Goal: Complete application form: Complete application form

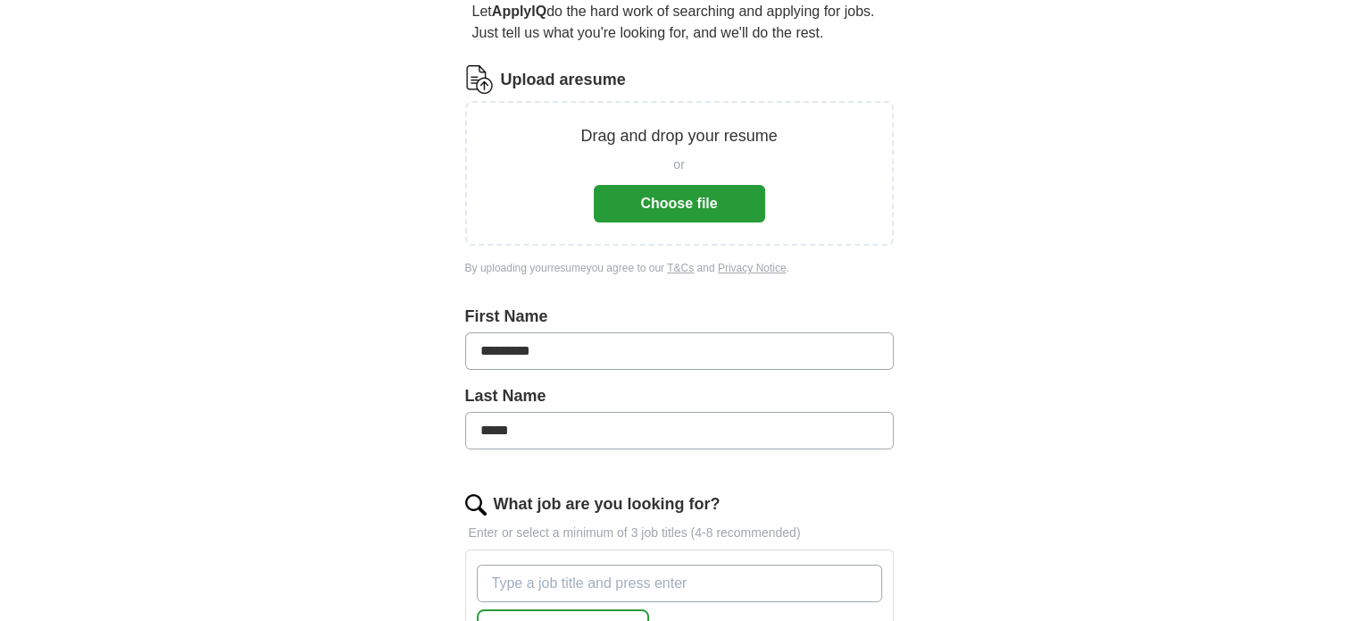
scroll to position [268, 0]
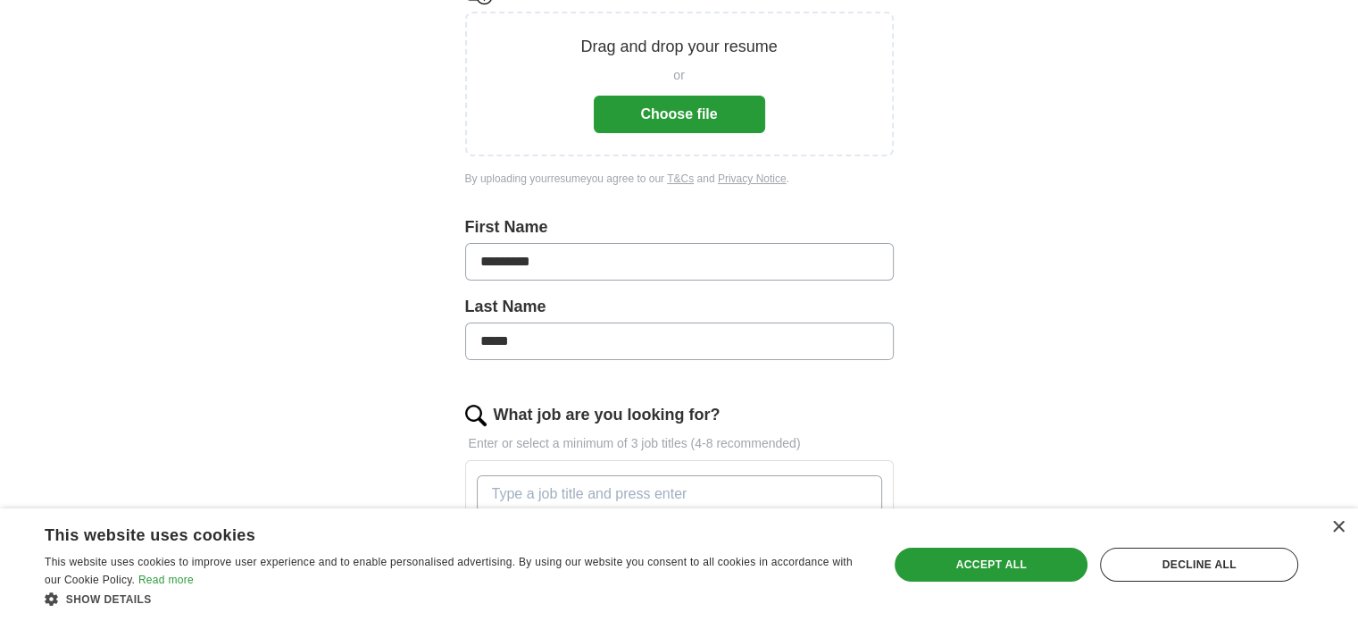
click at [556, 489] on input "What job are you looking for?" at bounding box center [679, 494] width 405 height 38
click at [973, 562] on div "Accept all" at bounding box center [991, 564] width 193 height 34
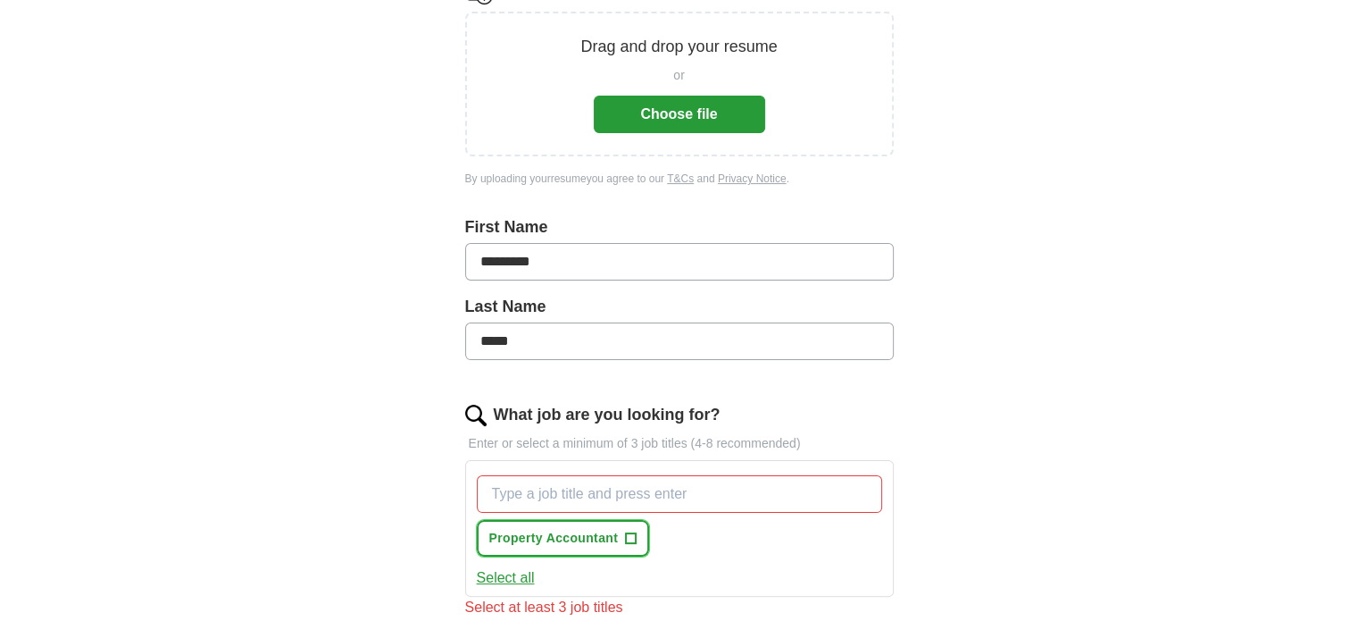
click at [630, 535] on span "+" at bounding box center [631, 538] width 11 height 14
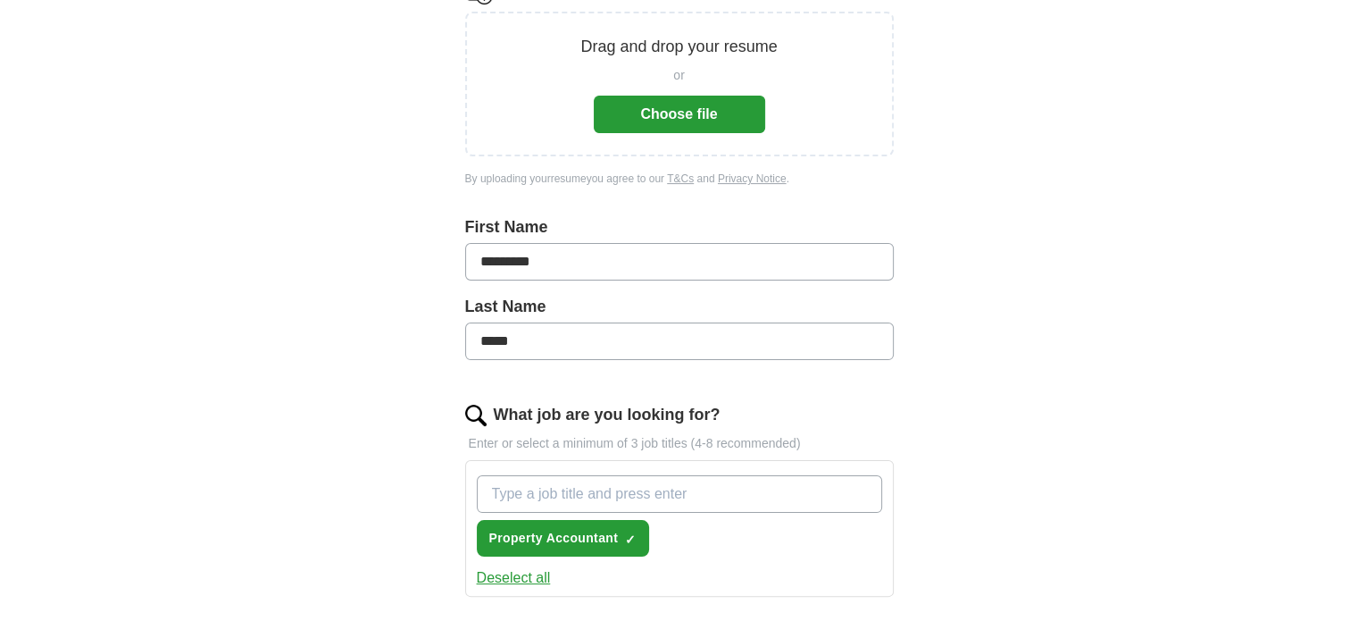
click at [550, 485] on input "What job are you looking for?" at bounding box center [679, 494] width 405 height 38
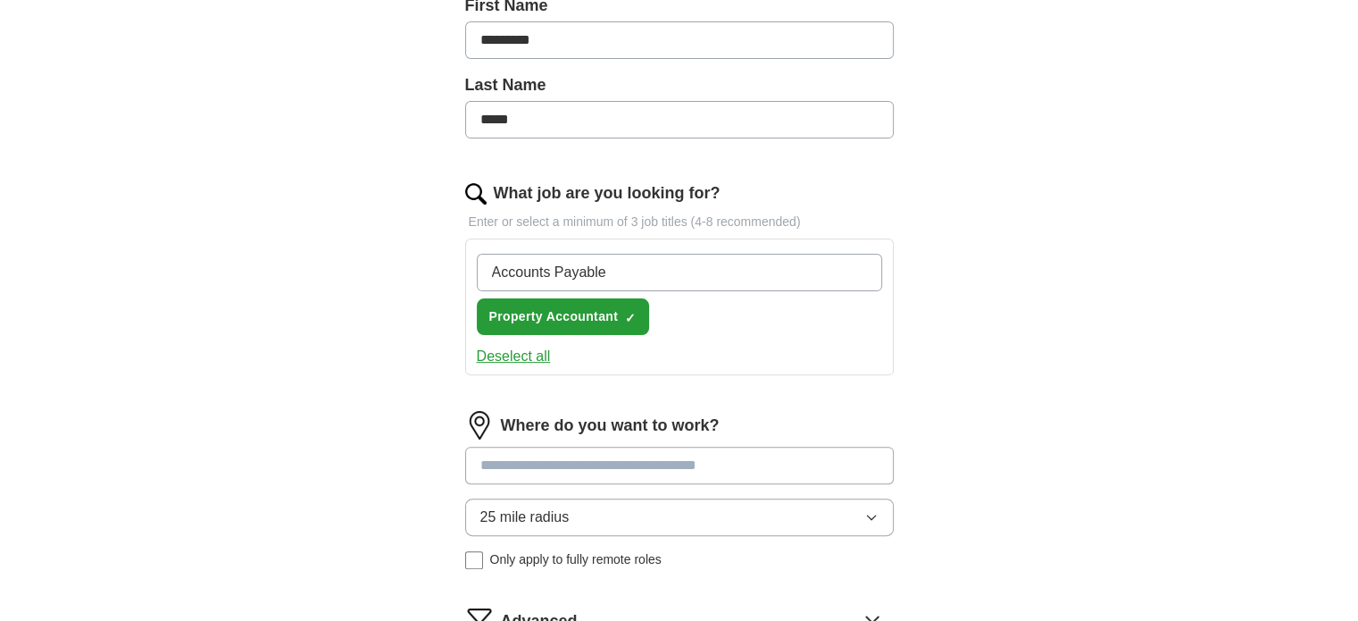
scroll to position [536, 0]
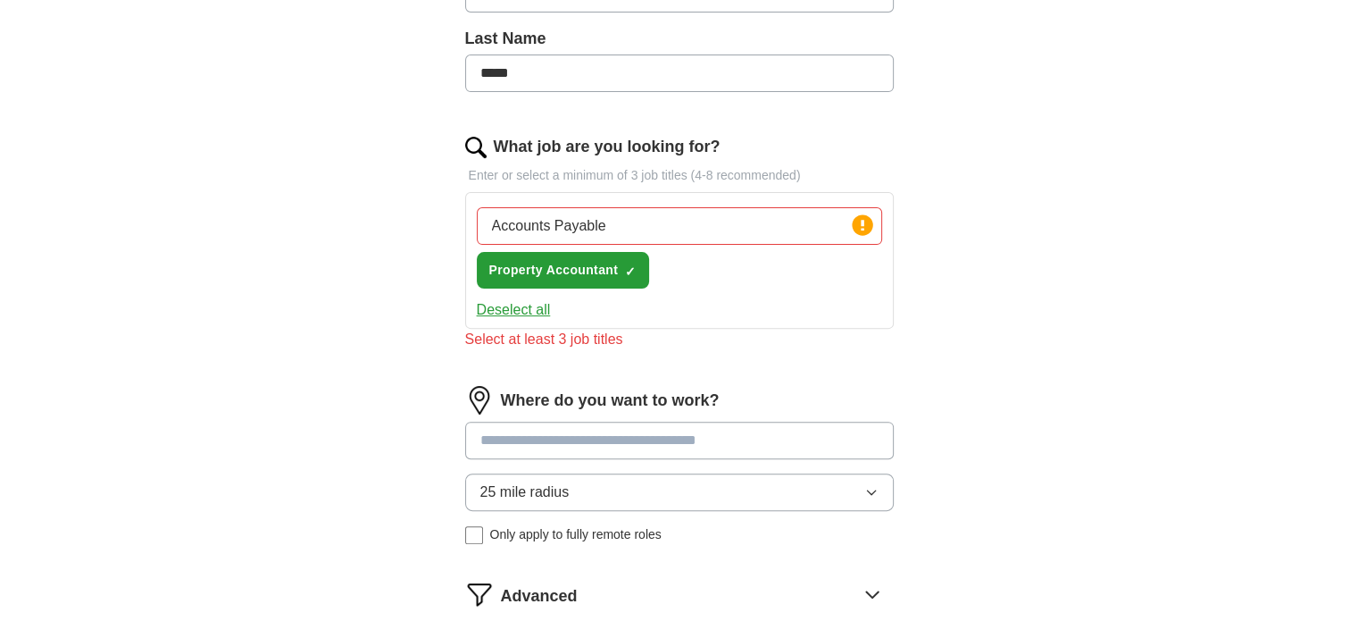
click at [768, 422] on input at bounding box center [679, 441] width 429 height 38
click at [625, 217] on input "Accounts Payable" at bounding box center [679, 226] width 405 height 38
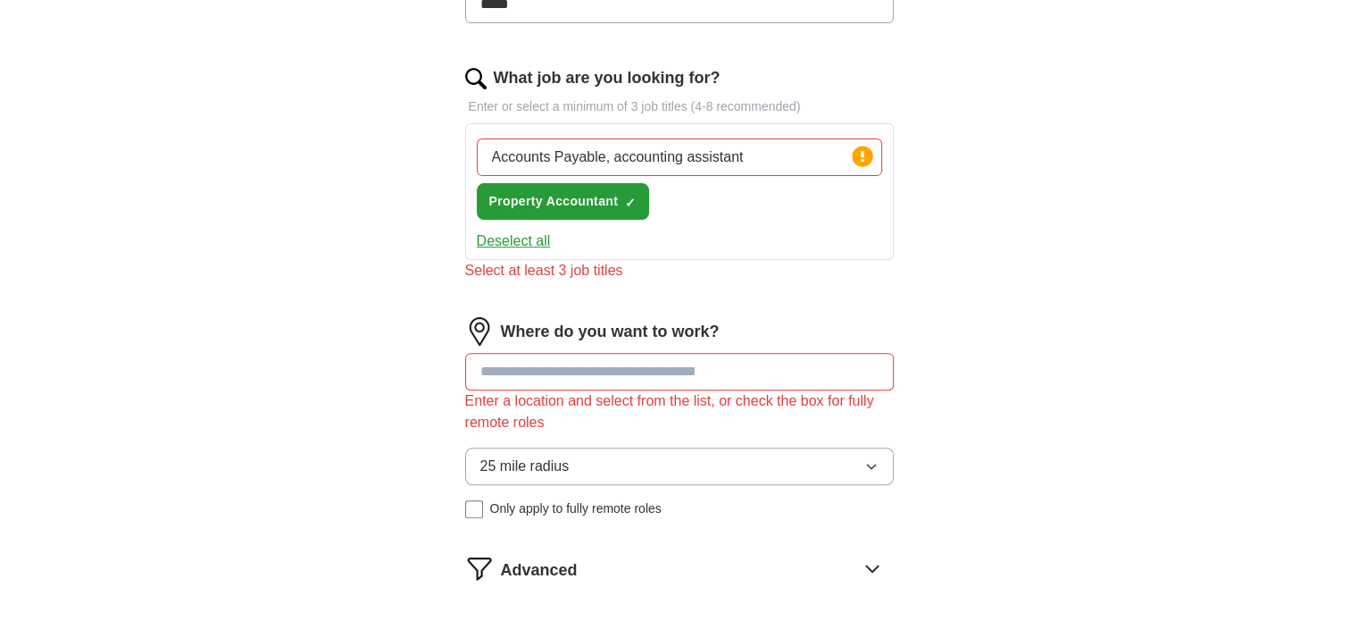
scroll to position [715, 0]
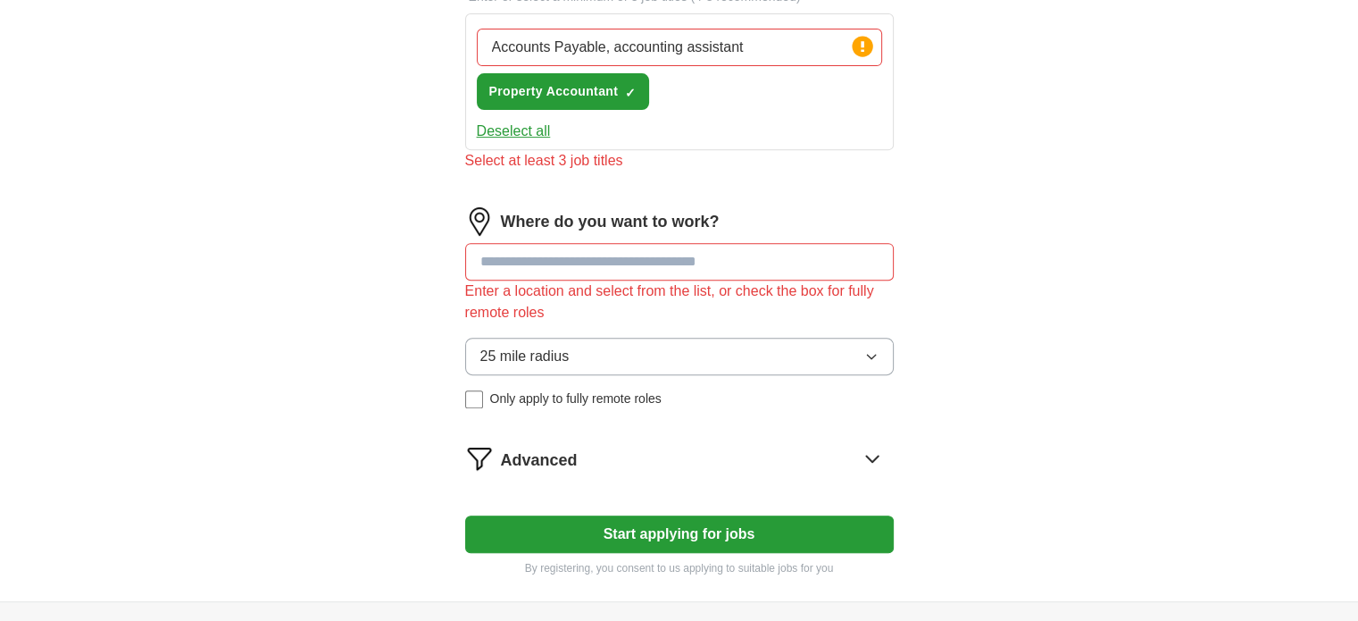
type input "Accounts Payable, accounting assistant"
click at [504, 163] on div "Select at least 3 job titles" at bounding box center [679, 160] width 429 height 21
click at [500, 256] on input at bounding box center [679, 262] width 429 height 38
click at [522, 261] on input at bounding box center [679, 262] width 429 height 38
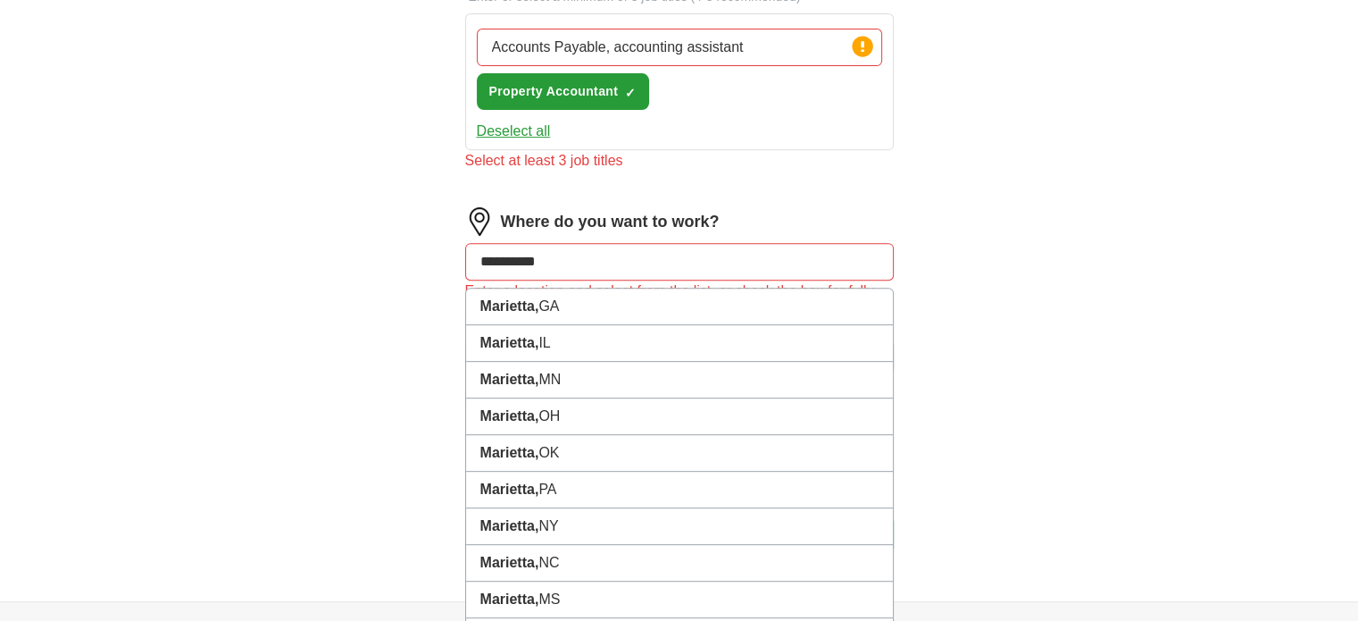
type input "**********"
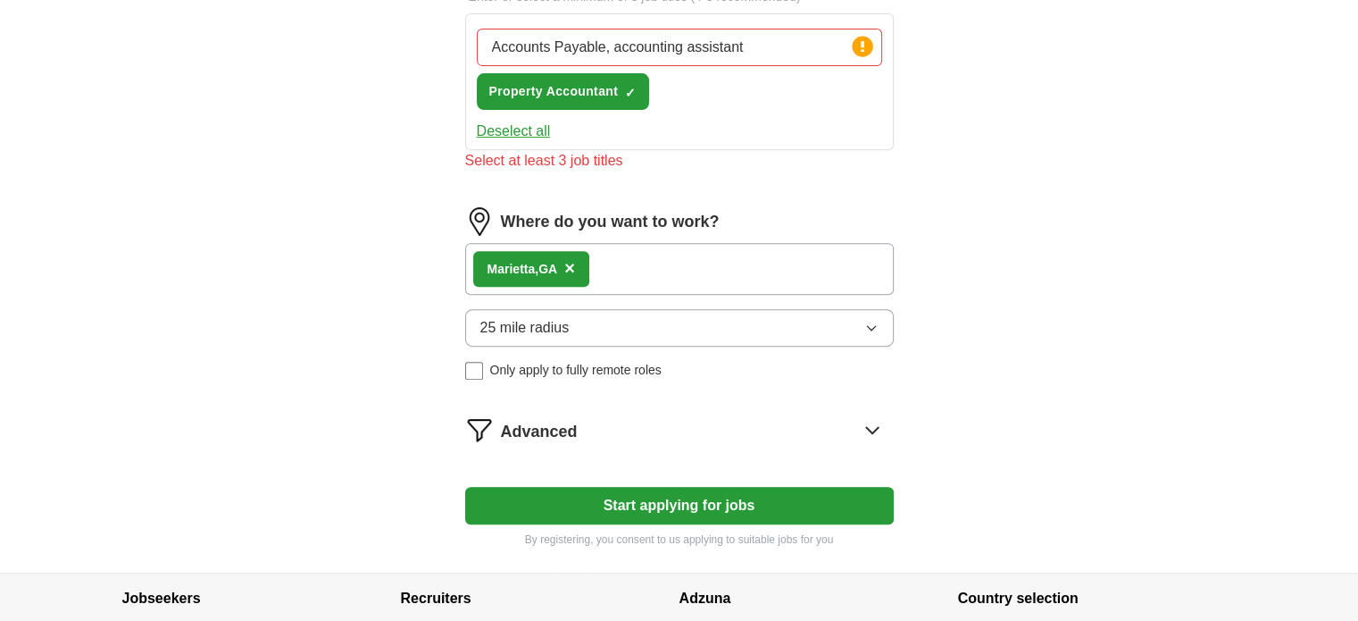
click at [630, 505] on button "Start applying for jobs" at bounding box center [679, 506] width 429 height 38
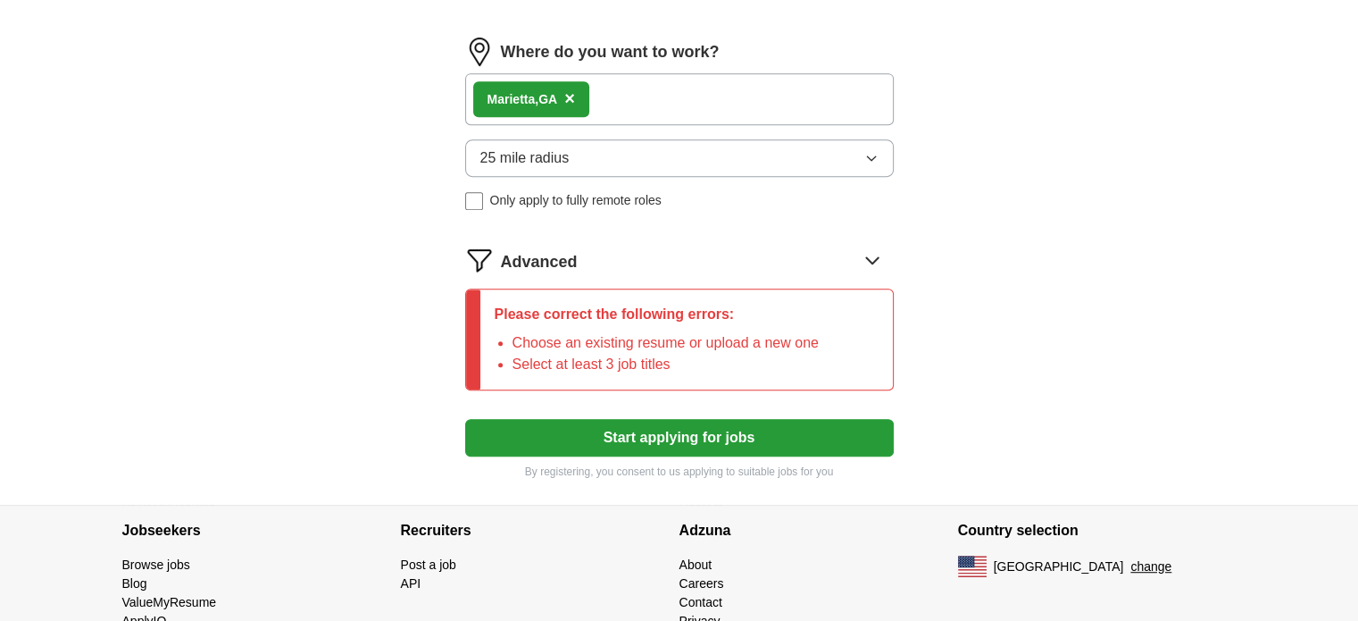
scroll to position [915, 0]
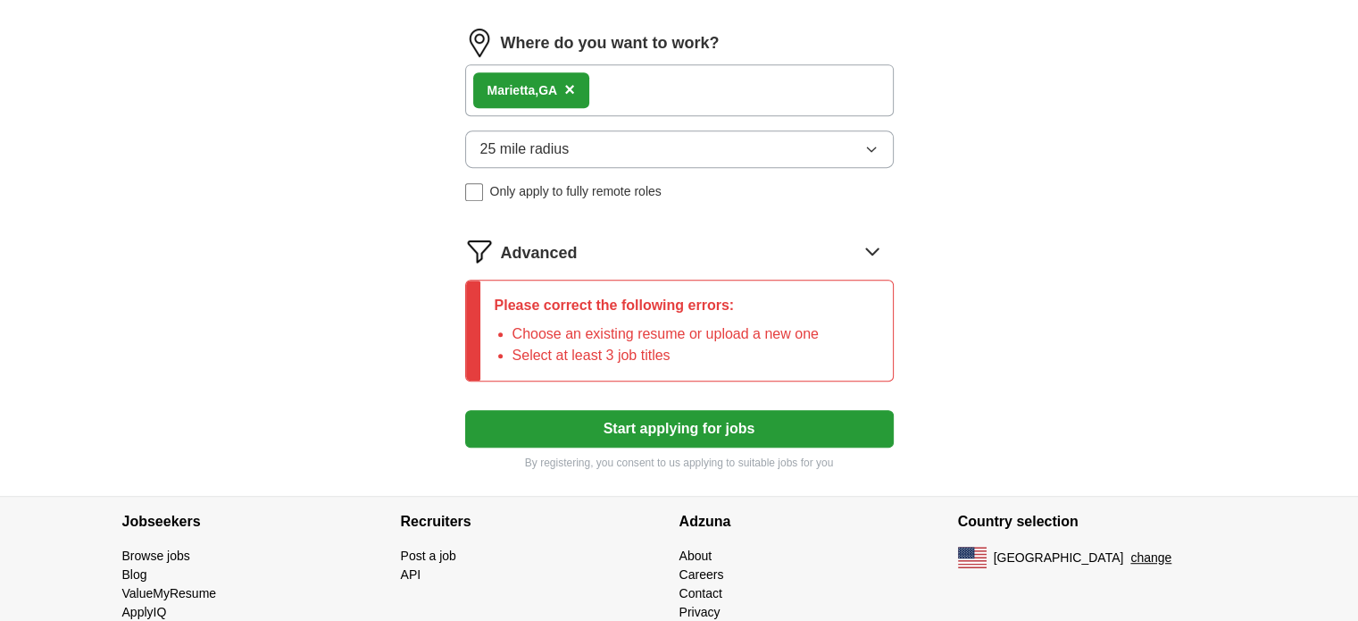
click at [876, 249] on icon at bounding box center [872, 251] width 29 height 29
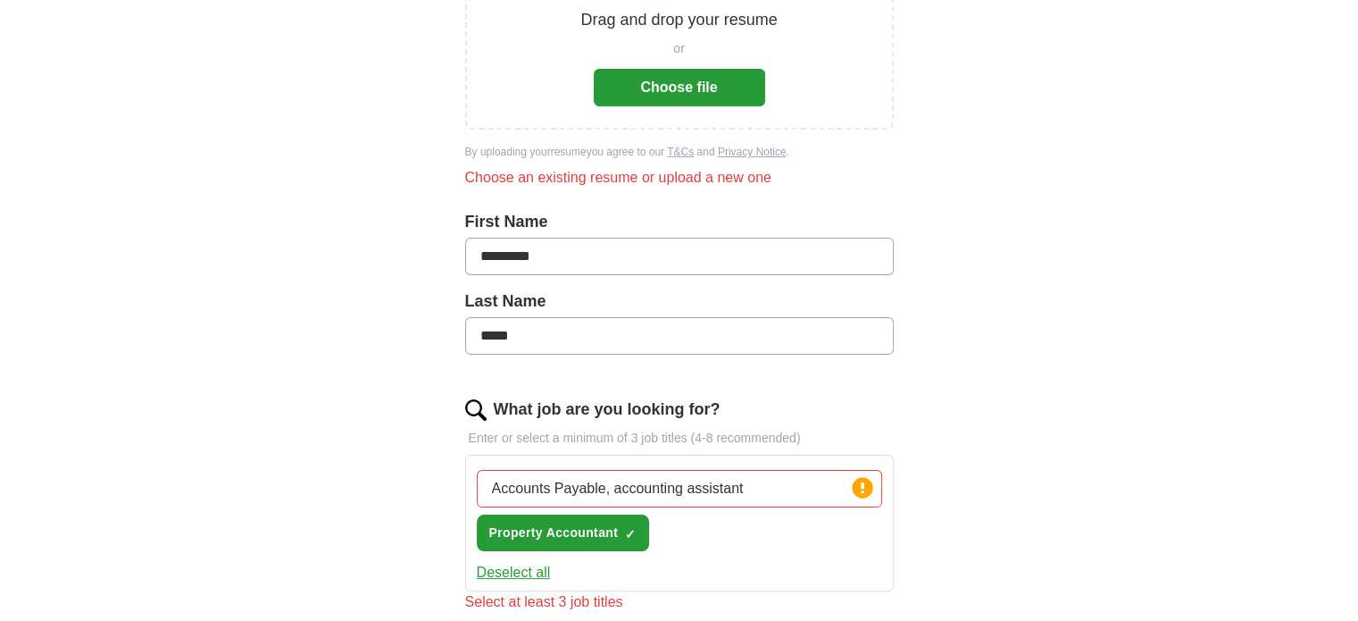
scroll to position [289, 0]
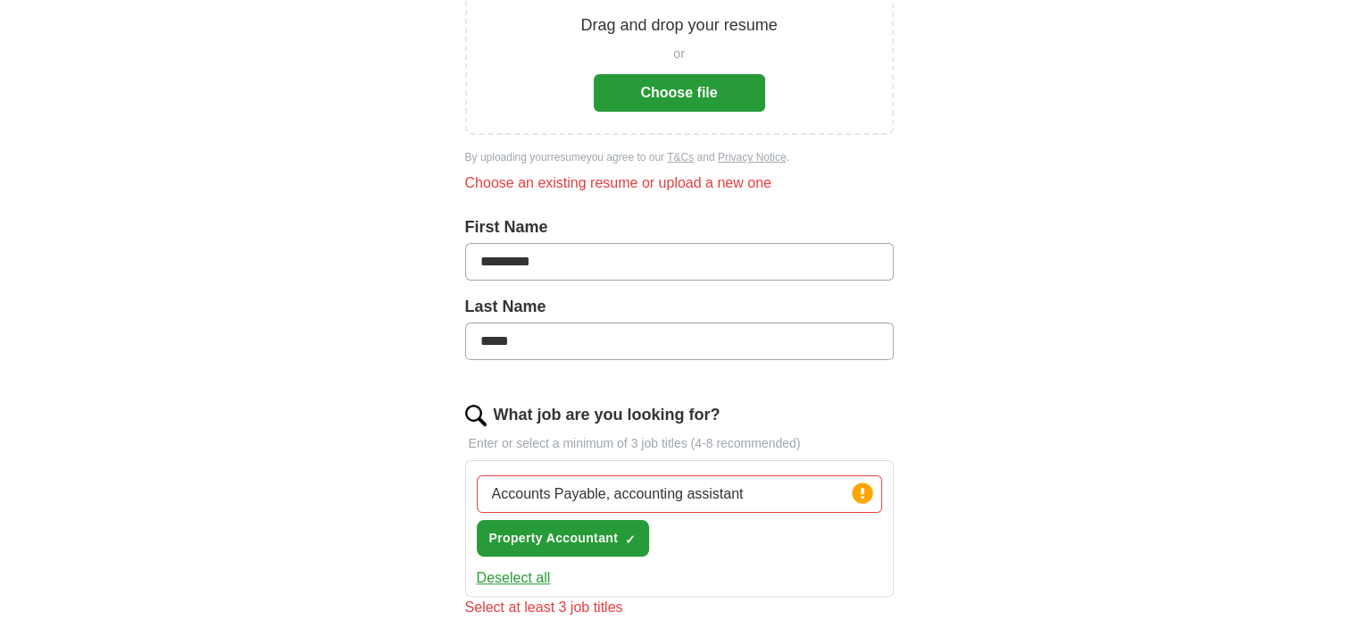
click at [715, 188] on div "Choose an existing resume or upload a new one" at bounding box center [679, 182] width 429 height 21
click at [675, 90] on button "Choose file" at bounding box center [679, 93] width 171 height 38
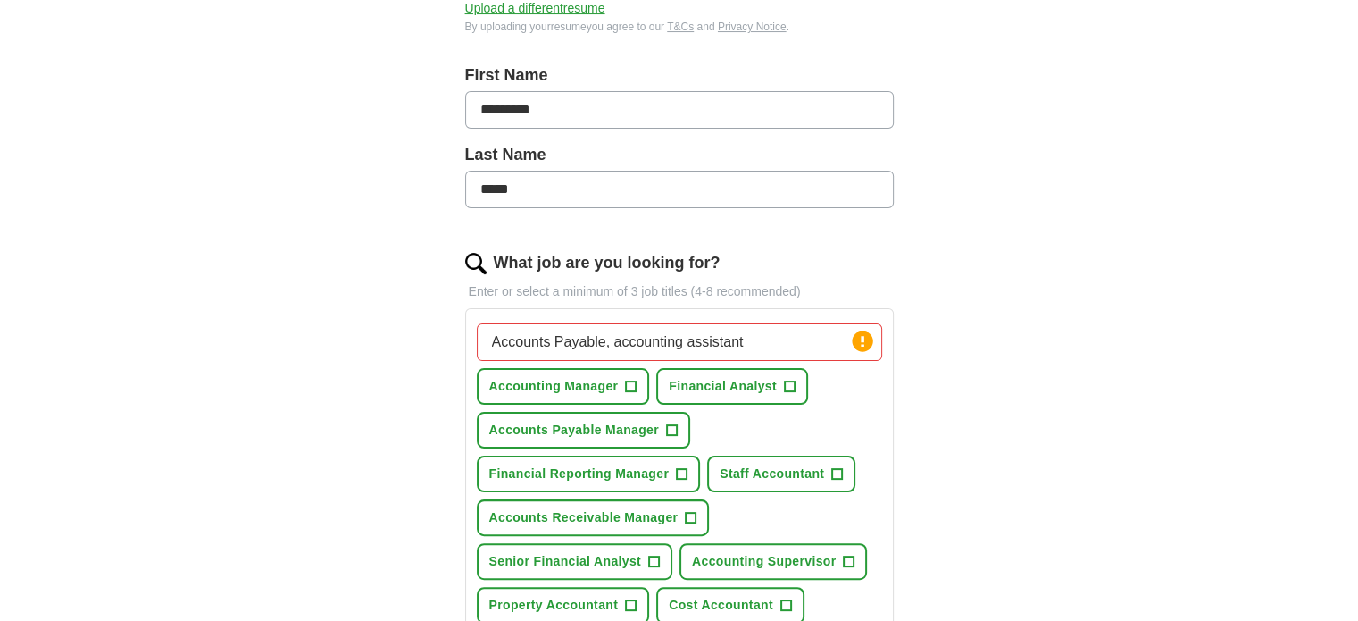
scroll to position [379, 0]
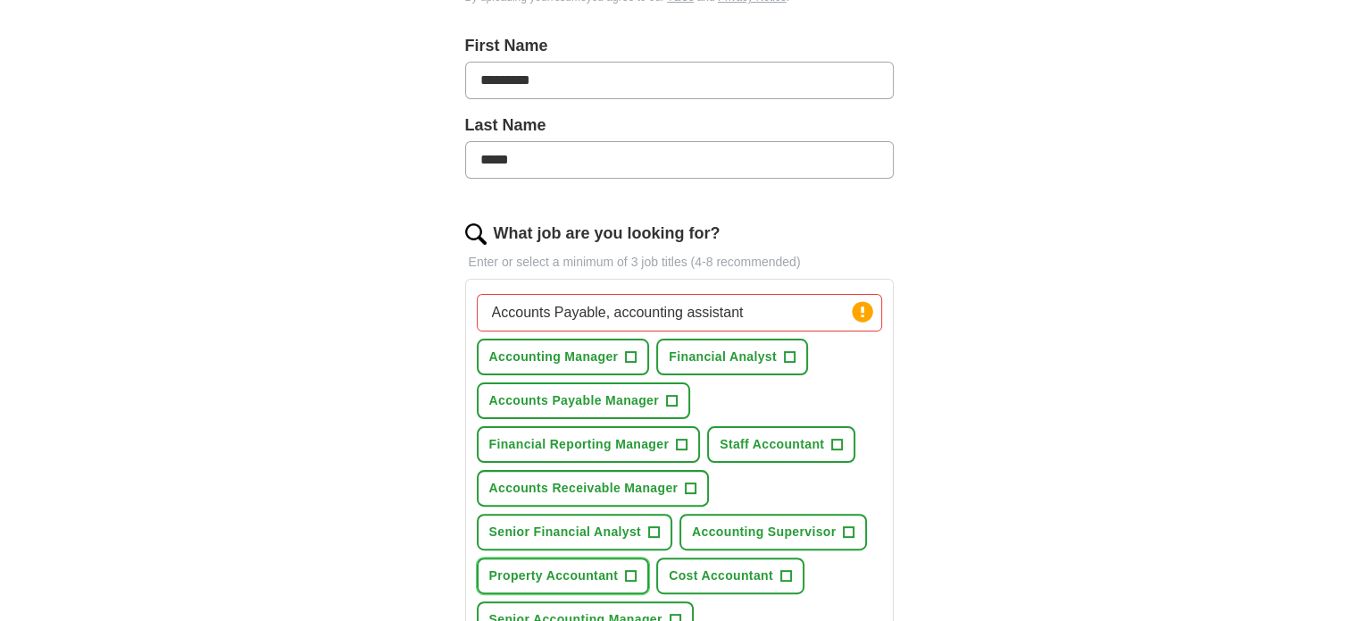
click at [629, 569] on span "+" at bounding box center [631, 576] width 11 height 14
click at [672, 396] on span "+" at bounding box center [671, 401] width 11 height 14
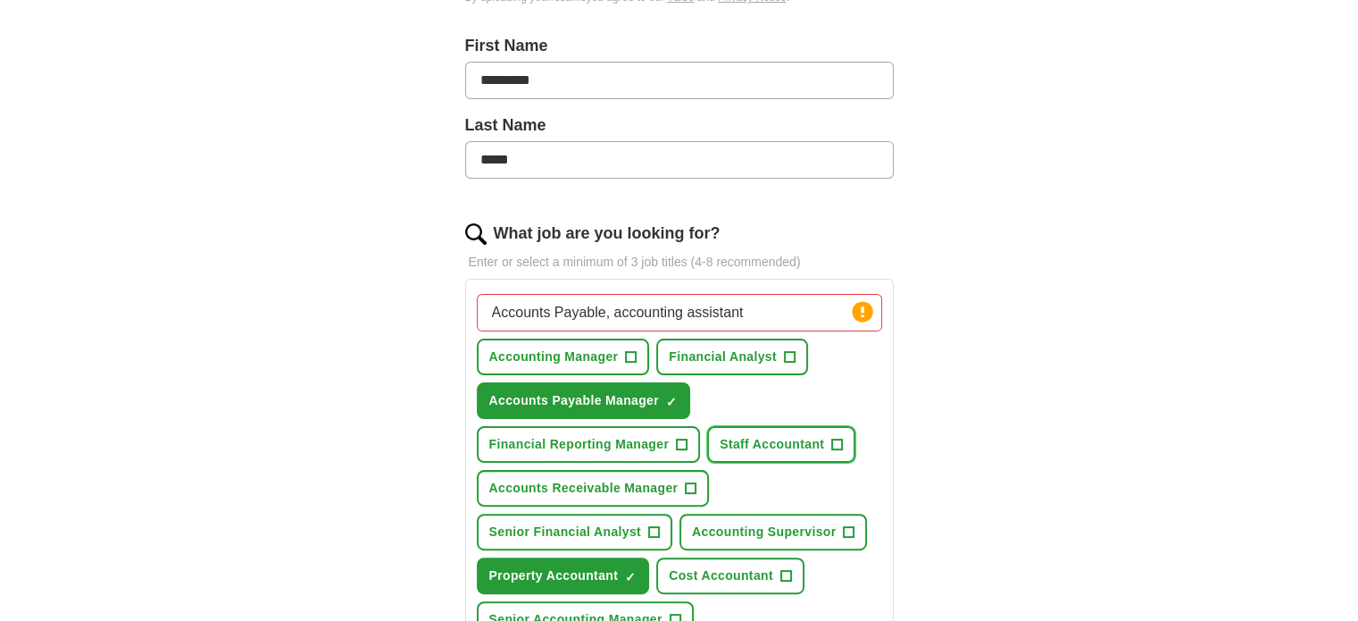
click at [790, 439] on span "Staff Accountant" at bounding box center [772, 444] width 104 height 19
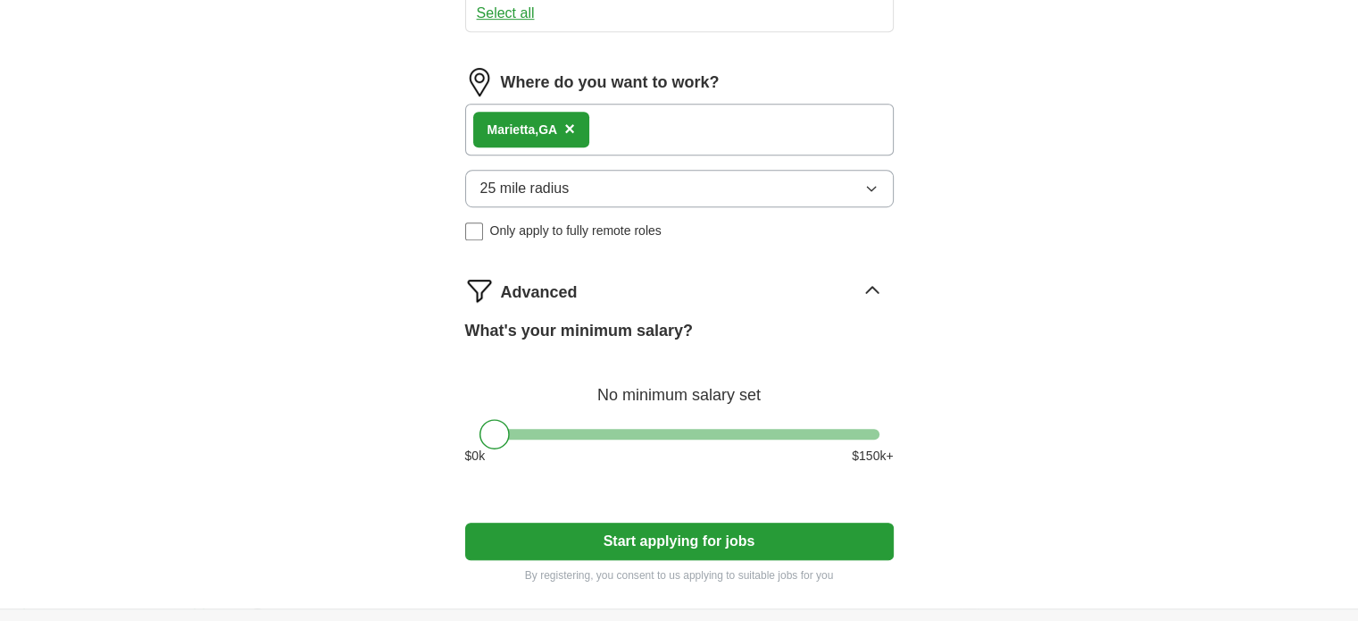
scroll to position [1183, 0]
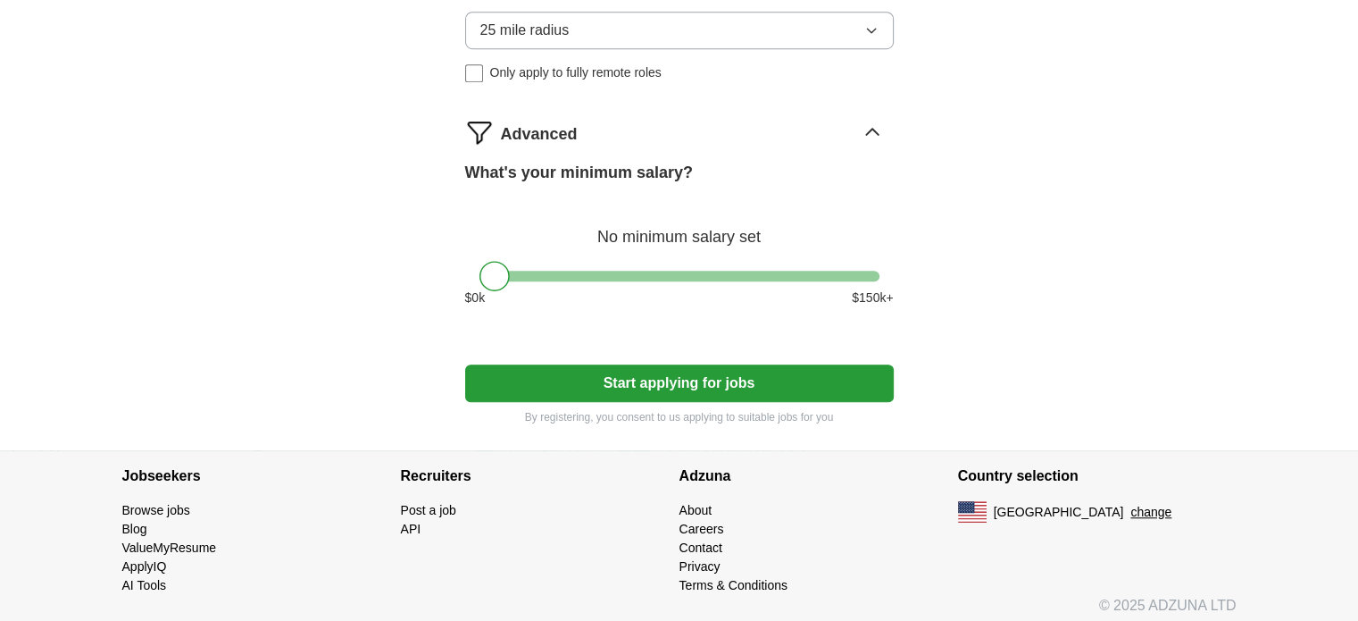
click at [650, 378] on button "Start applying for jobs" at bounding box center [679, 383] width 429 height 38
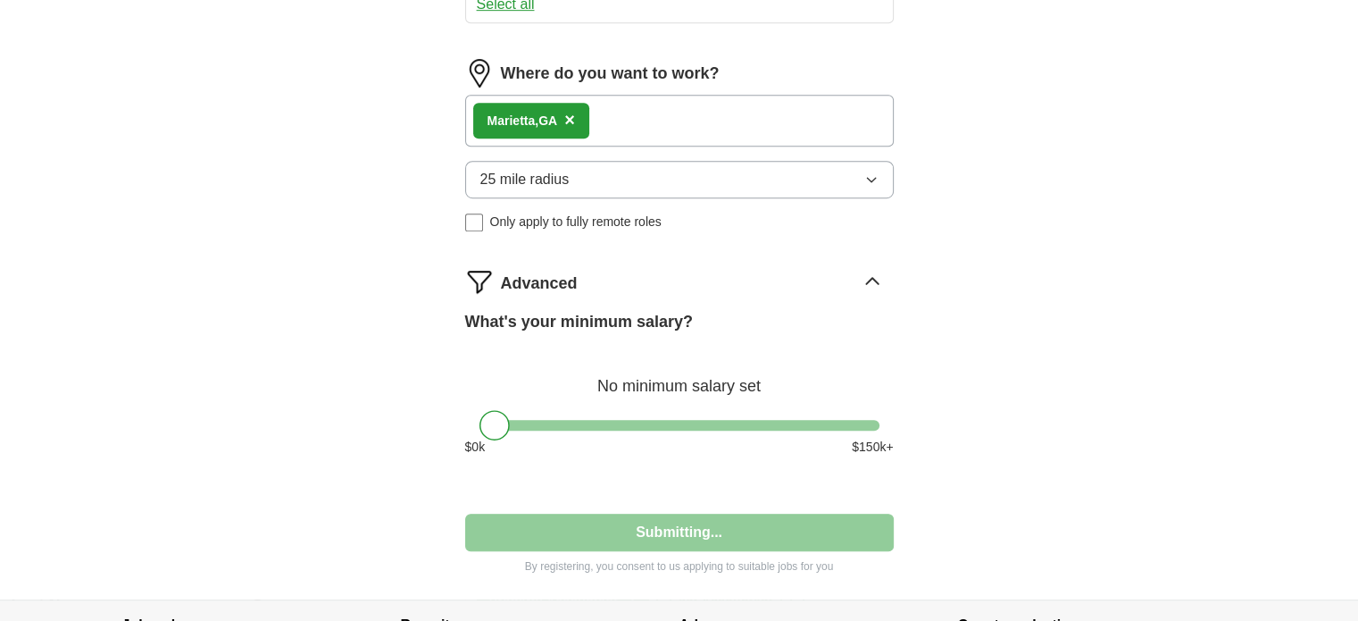
select select "**"
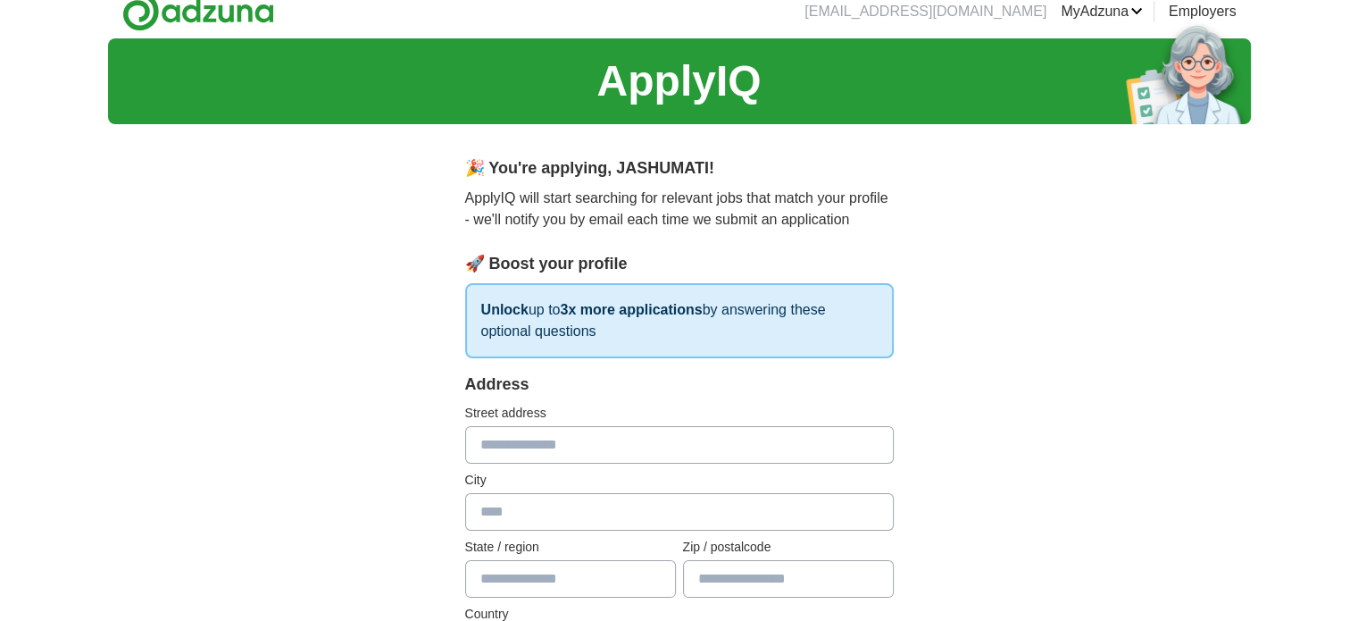
scroll to position [0, 0]
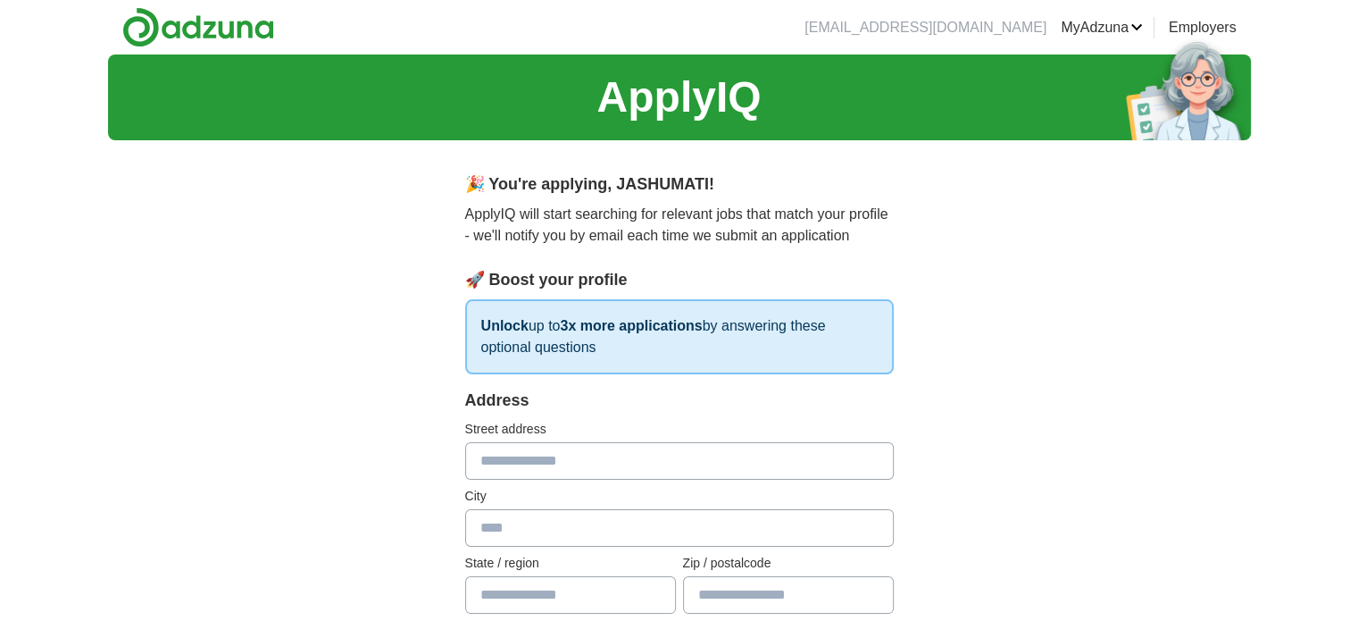
click at [525, 453] on input "text" at bounding box center [679, 461] width 429 height 38
type input "**********"
type input "********"
type input "**"
type input "**********"
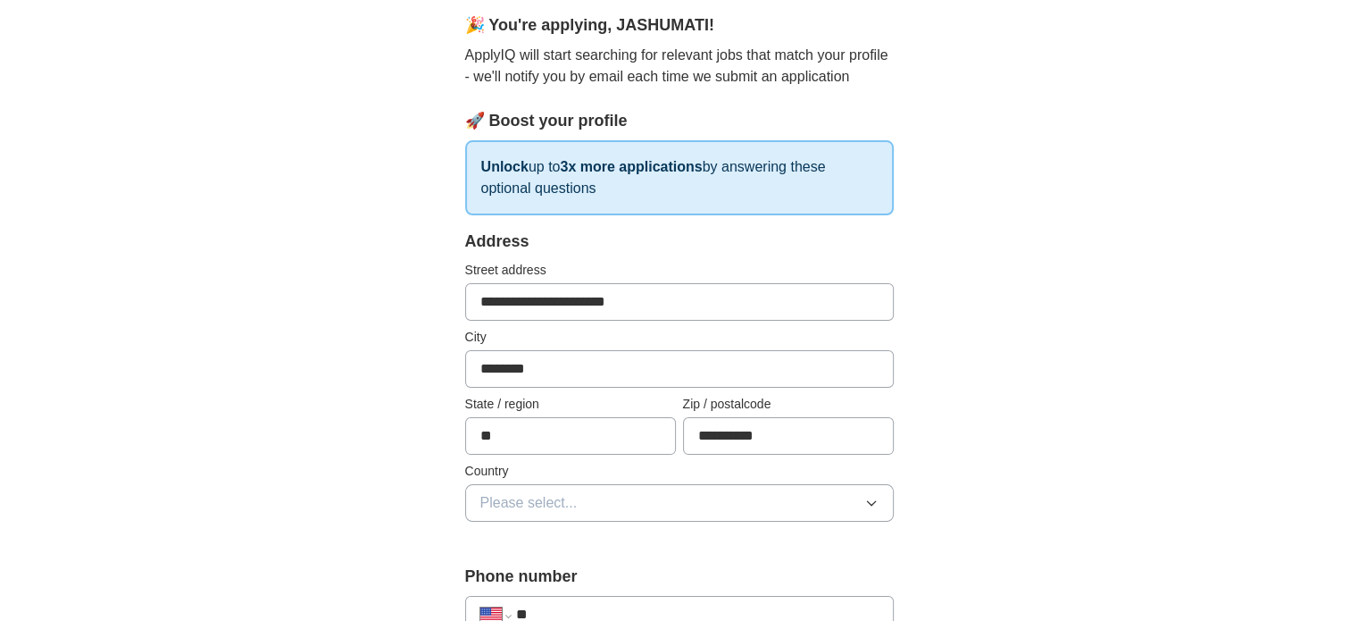
scroll to position [179, 0]
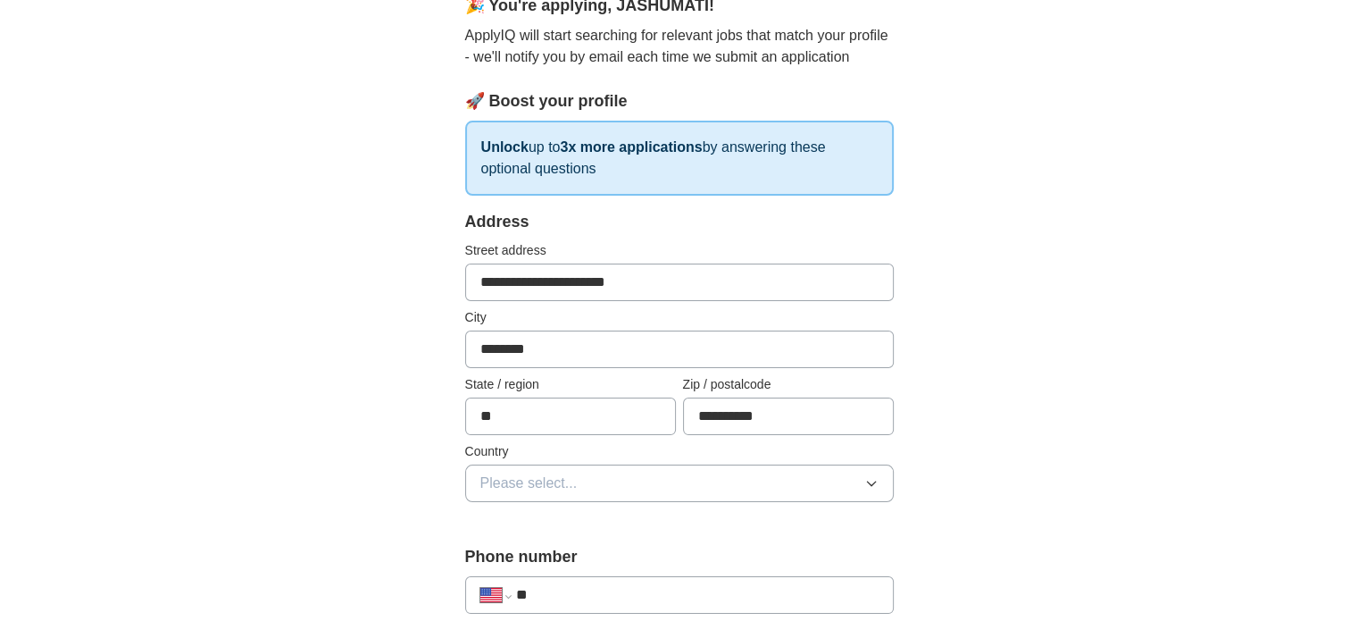
click at [870, 479] on icon "button" at bounding box center [872, 483] width 14 height 14
click at [553, 557] on span "[GEOGRAPHIC_DATA]" at bounding box center [555, 560] width 149 height 21
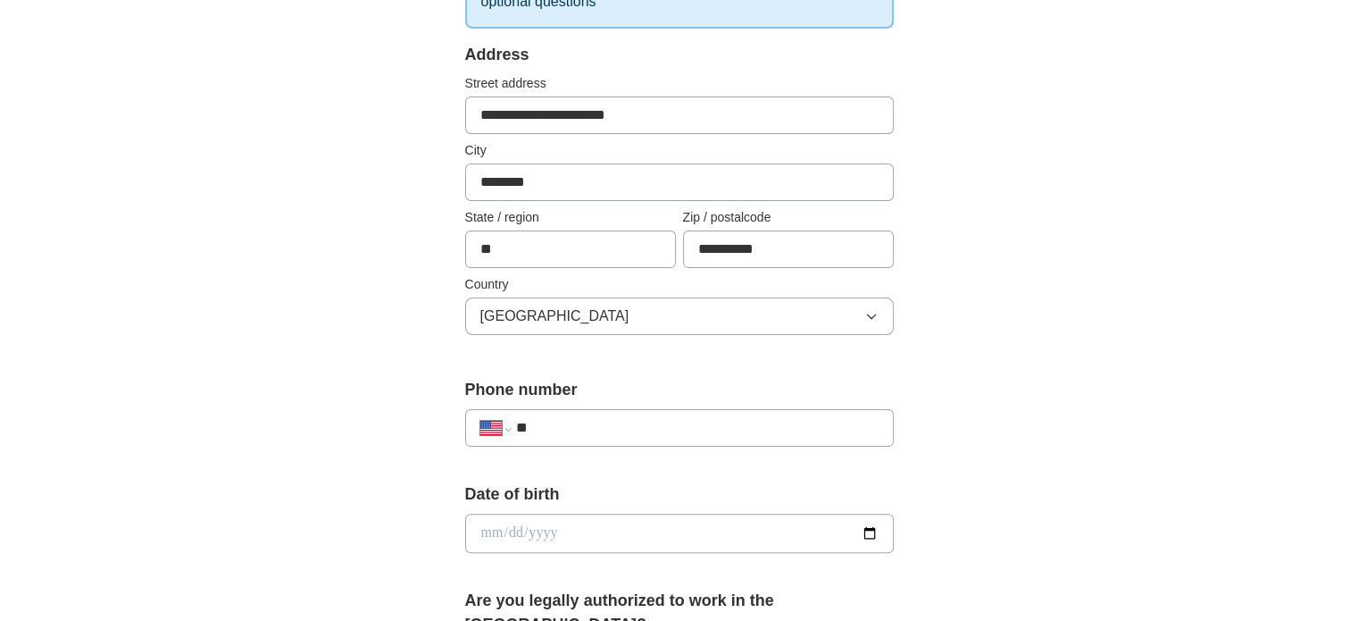
scroll to position [357, 0]
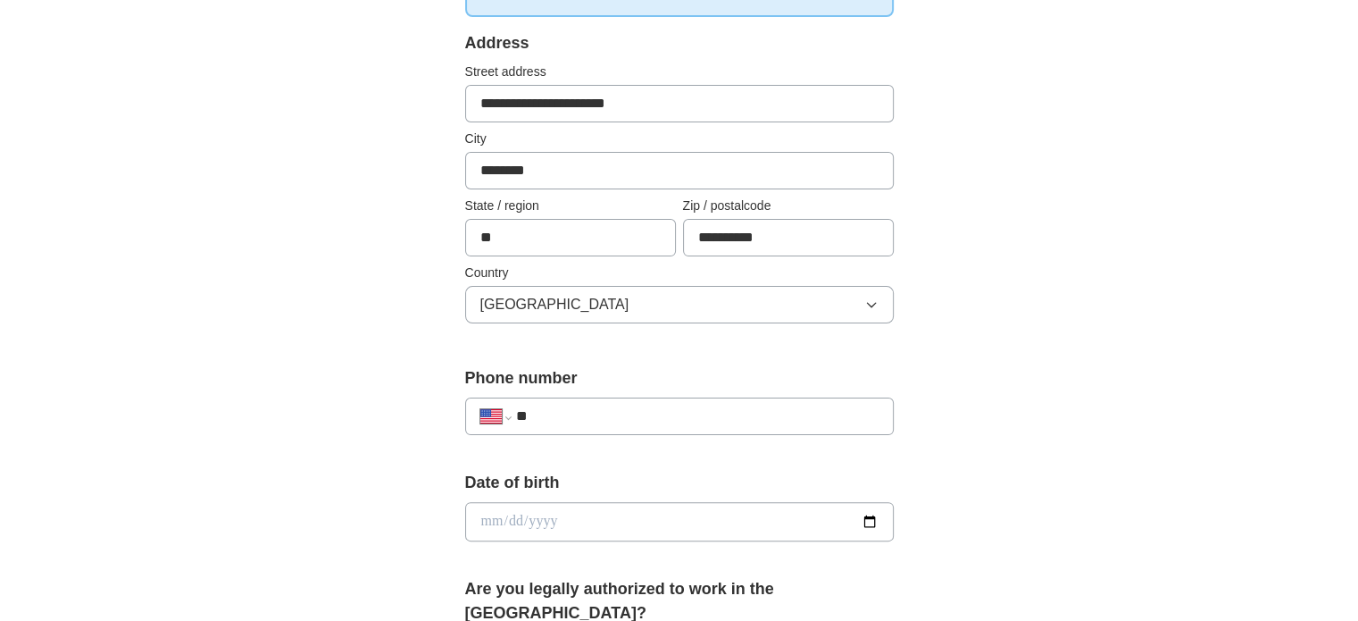
click at [556, 414] on input "**" at bounding box center [696, 415] width 363 height 21
type input "**********"
click at [497, 517] on input "date" at bounding box center [679, 521] width 429 height 39
type input "**********"
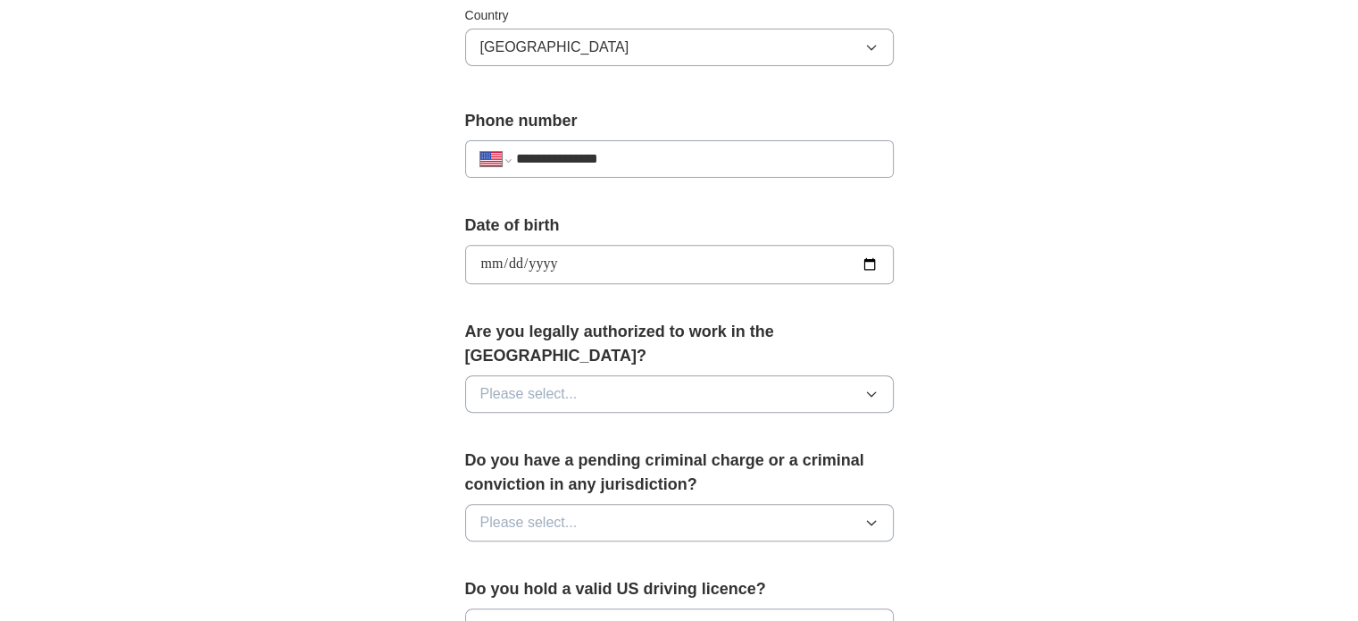
scroll to position [625, 0]
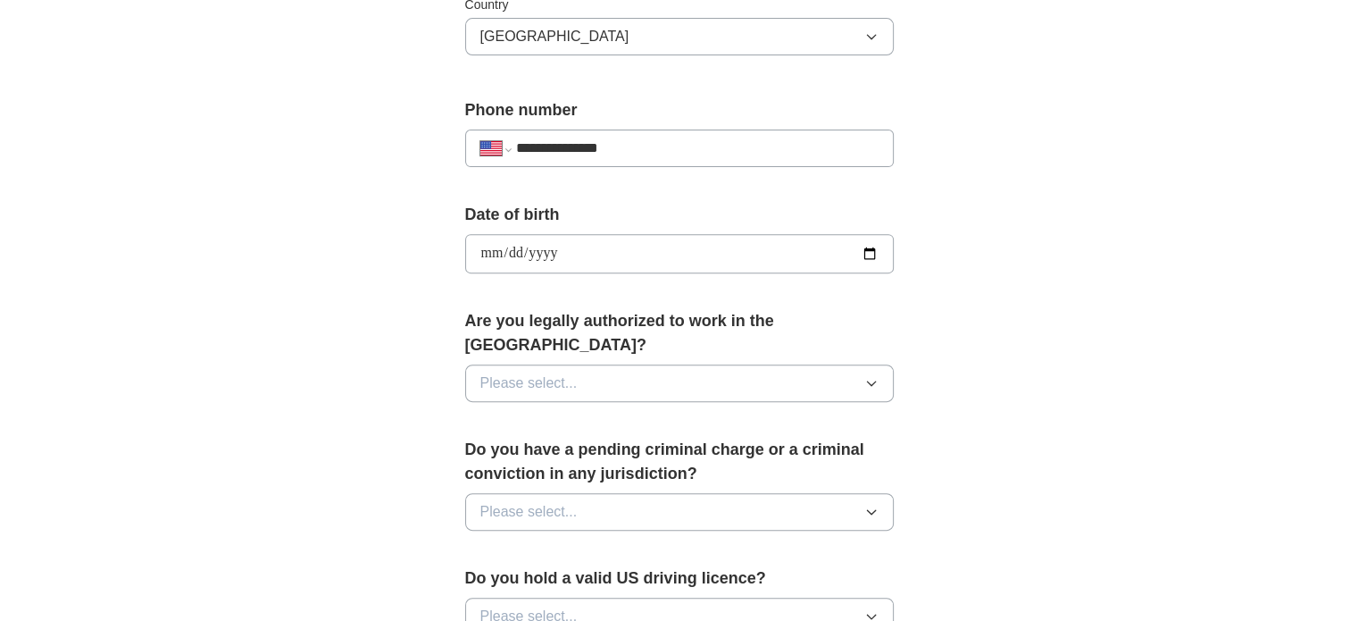
click at [872, 376] on icon "button" at bounding box center [872, 383] width 14 height 14
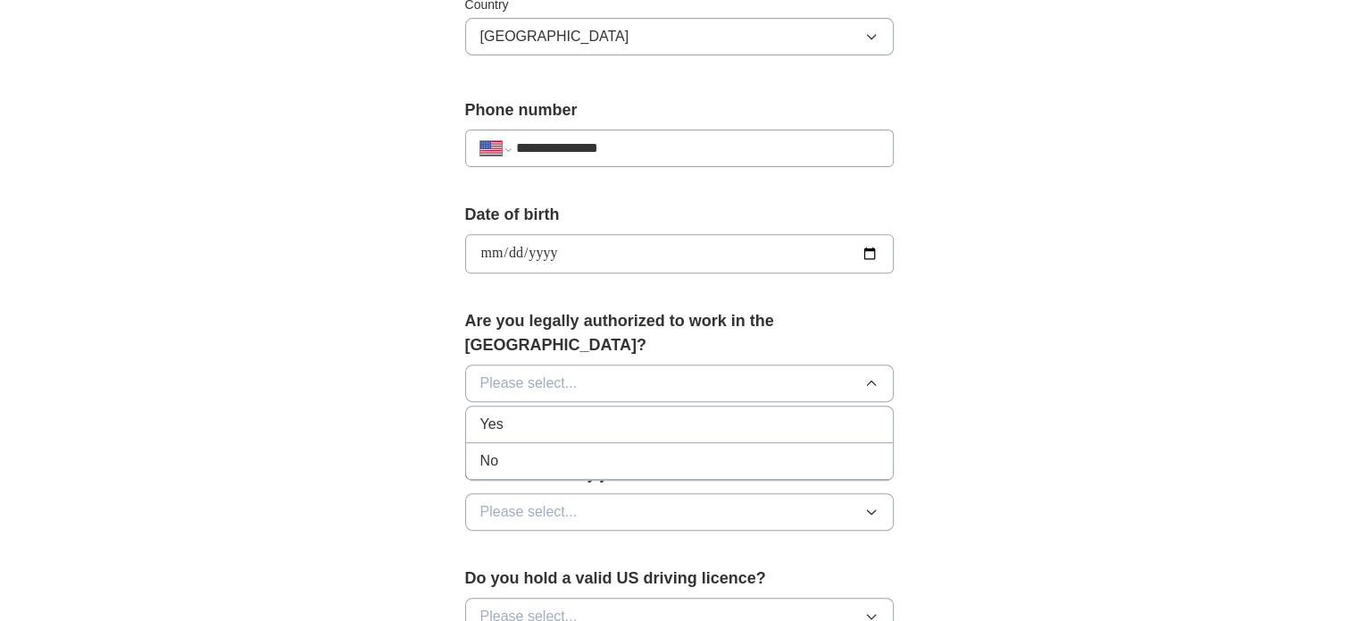
click at [497, 414] on span "Yes" at bounding box center [492, 424] width 23 height 21
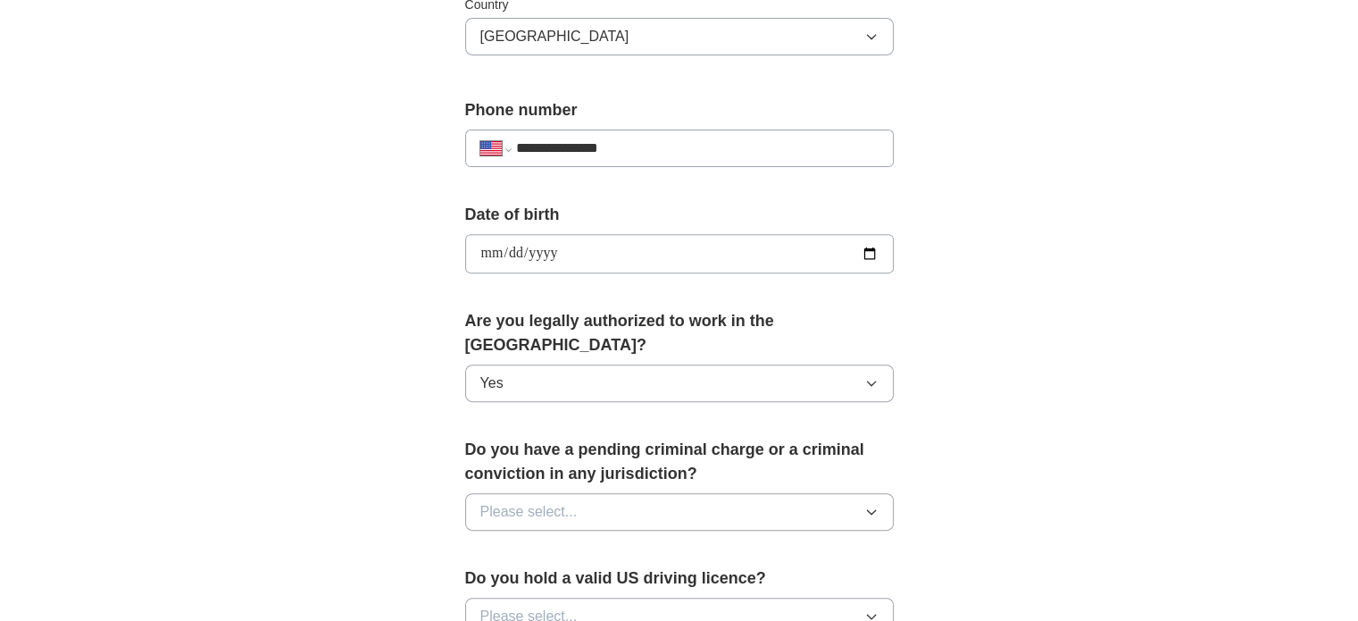
click at [871, 505] on icon "button" at bounding box center [872, 512] width 14 height 14
click at [486, 579] on span "No" at bounding box center [490, 589] width 18 height 21
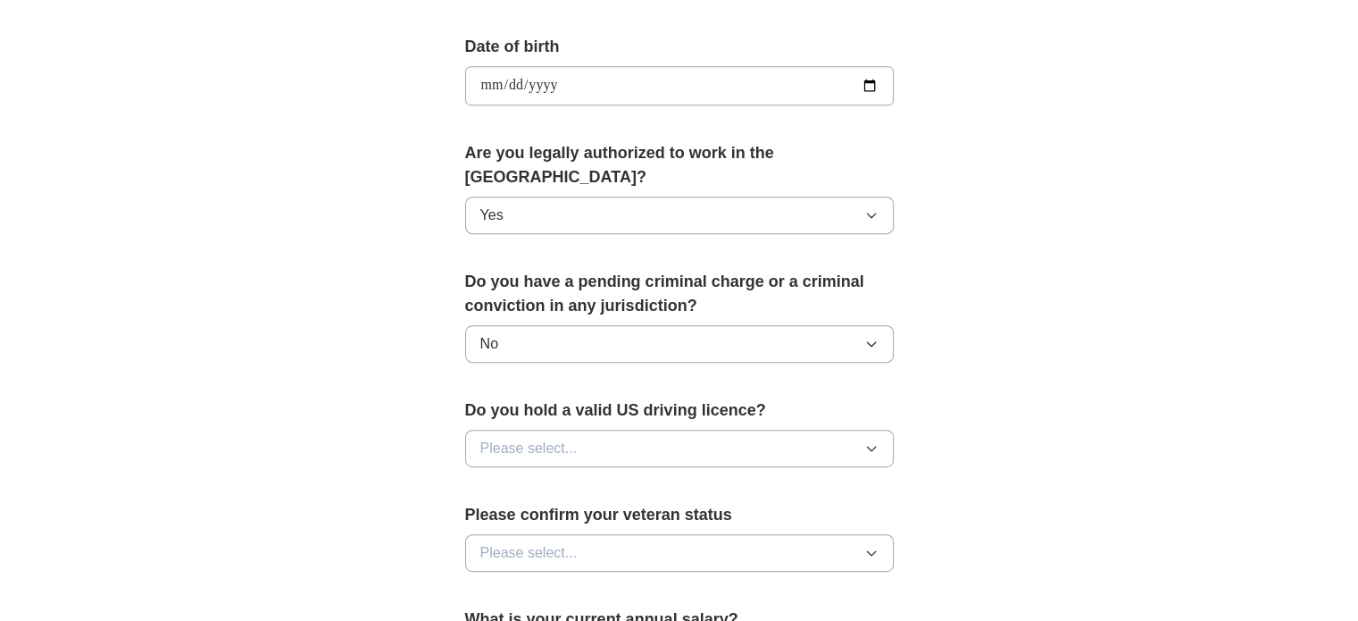
scroll to position [804, 0]
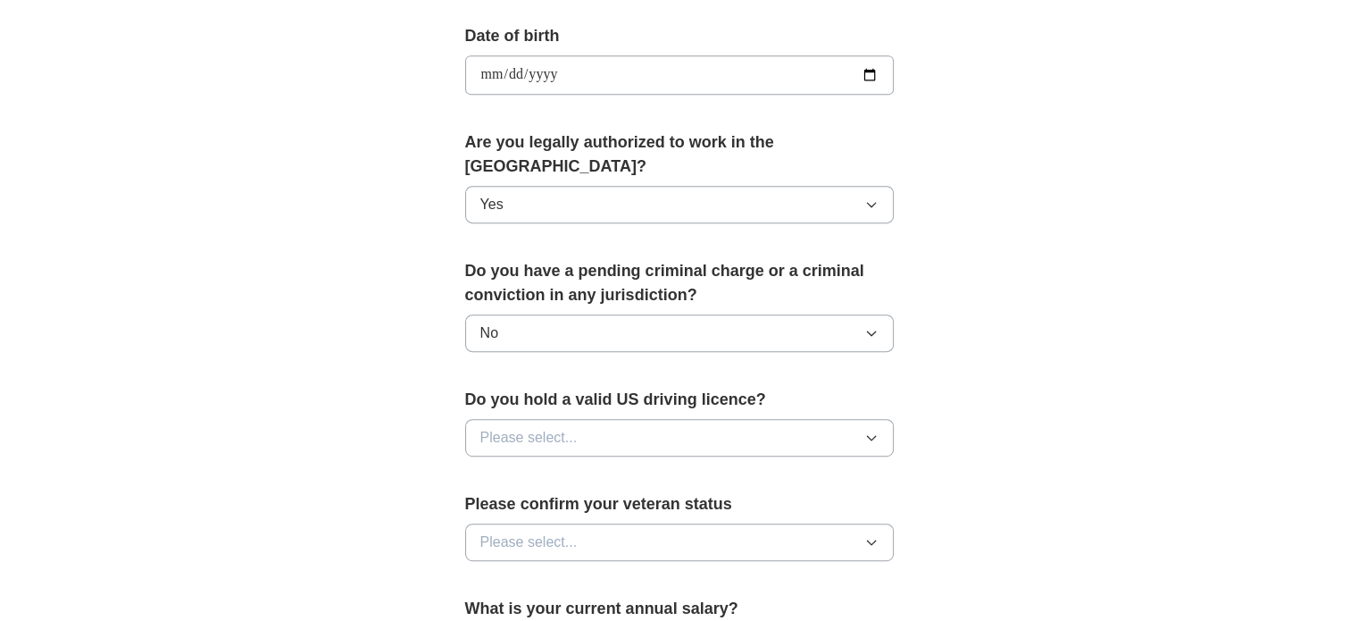
click at [870, 430] on icon "button" at bounding box center [872, 437] width 14 height 14
click at [493, 468] on span "Yes" at bounding box center [492, 478] width 23 height 21
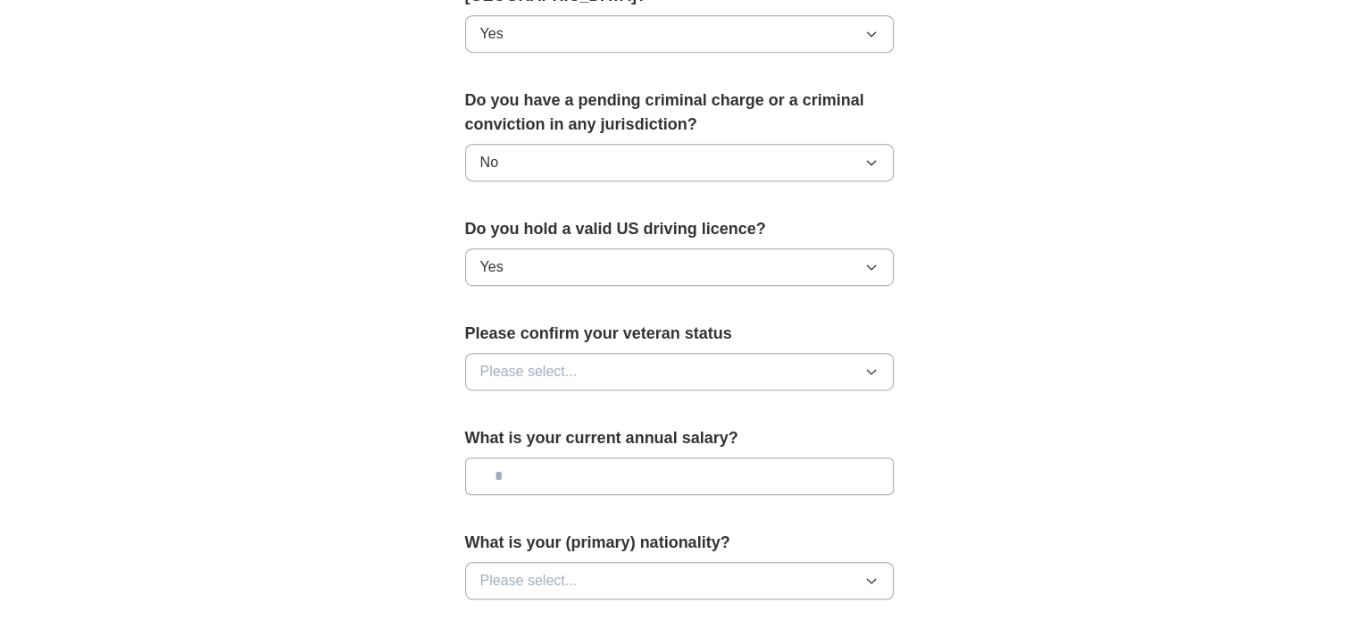
scroll to position [1072, 0]
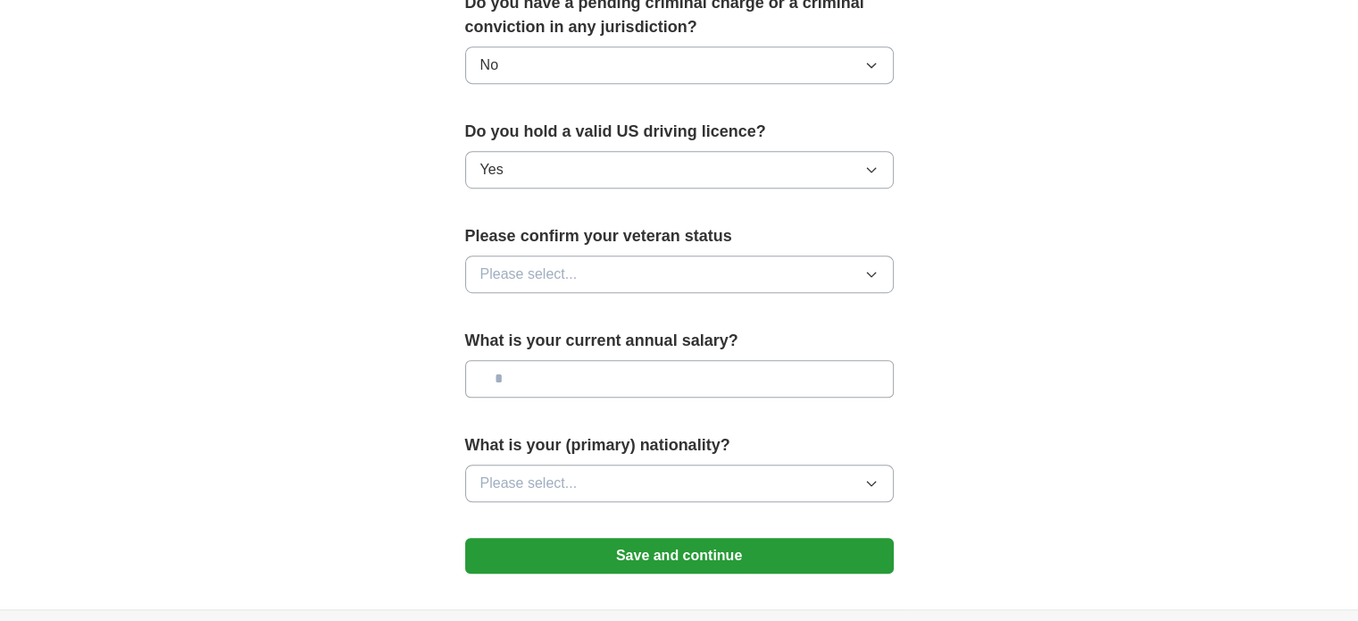
click at [874, 272] on icon "button" at bounding box center [871, 274] width 8 height 4
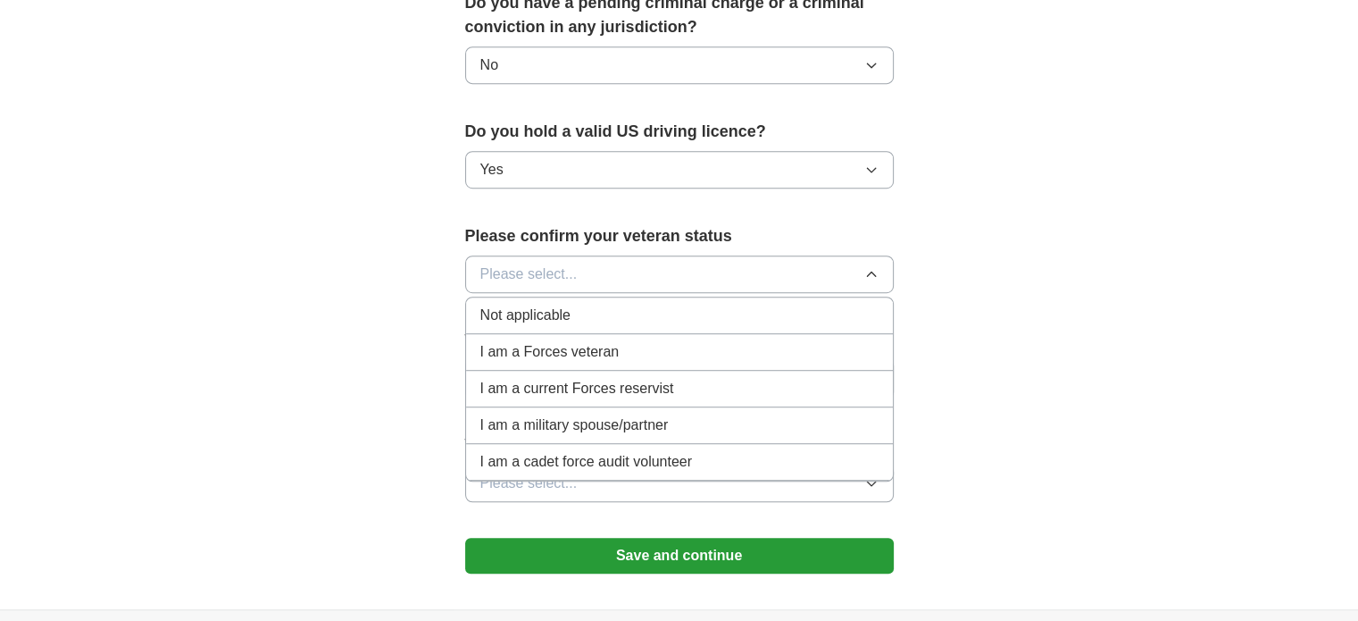
click at [531, 305] on span "Not applicable" at bounding box center [526, 315] width 90 height 21
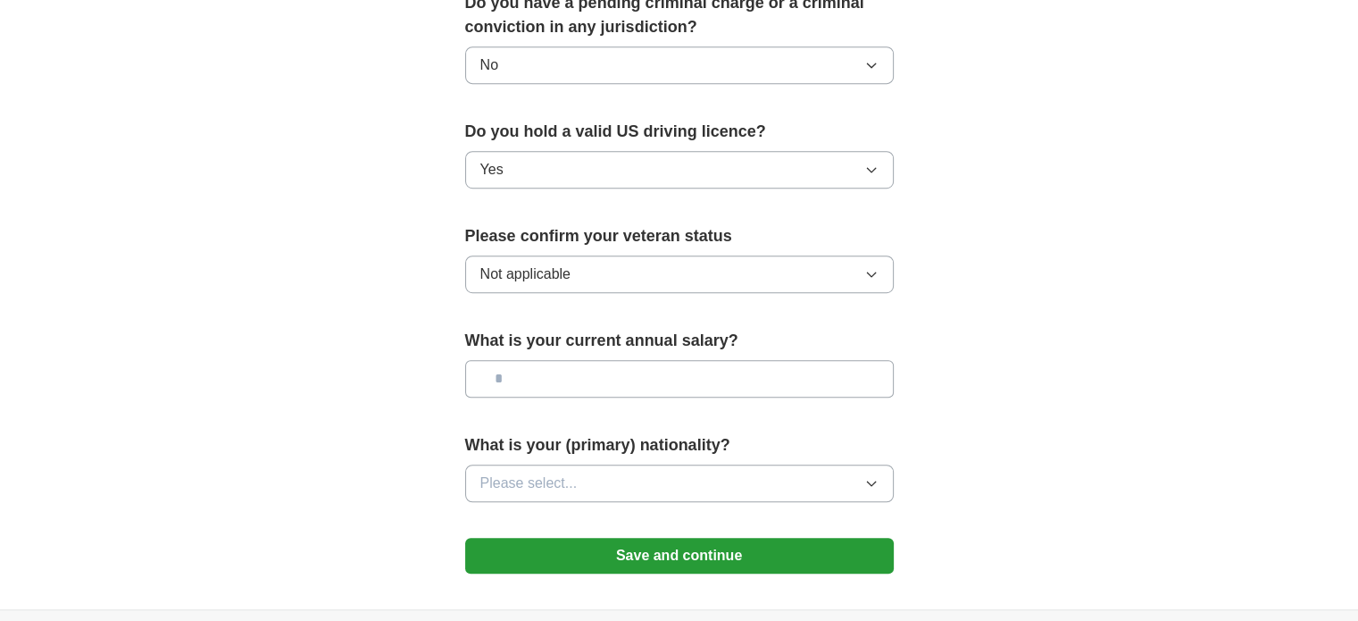
click at [529, 360] on input "text" at bounding box center [679, 379] width 429 height 38
type input "********"
click at [872, 476] on icon "button" at bounding box center [872, 483] width 14 height 14
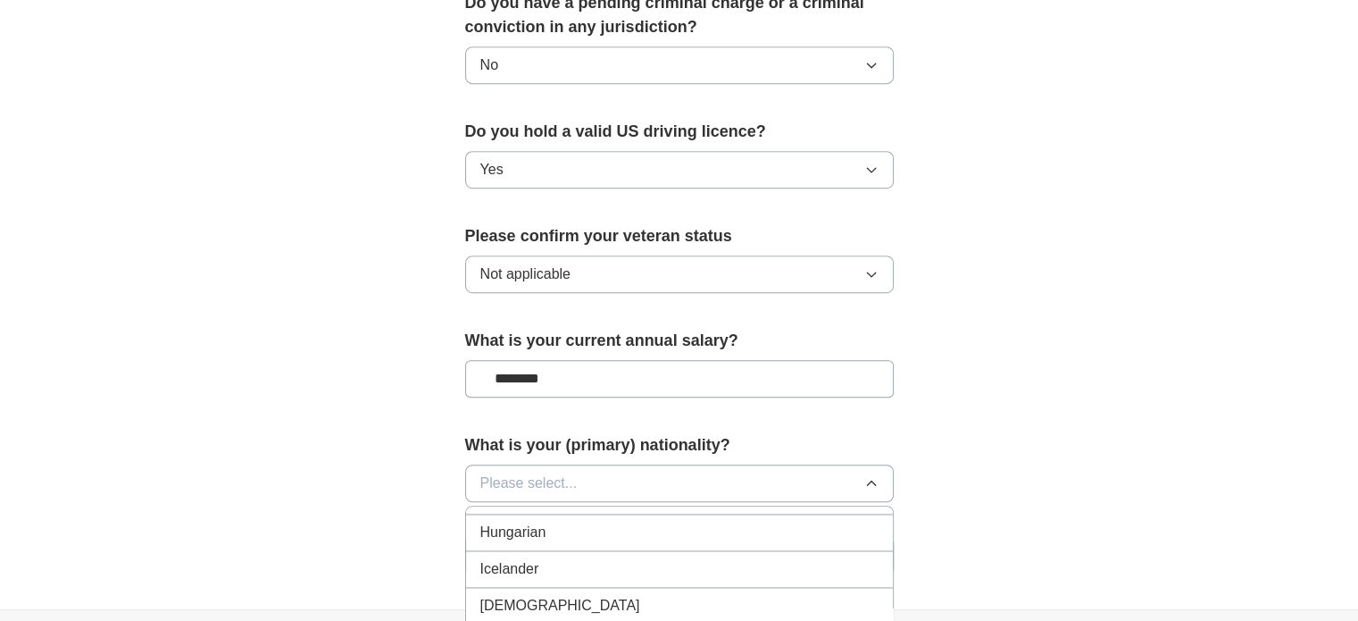
scroll to position [2858, 0]
click at [510, 585] on span "[DEMOGRAPHIC_DATA]" at bounding box center [561, 595] width 160 height 21
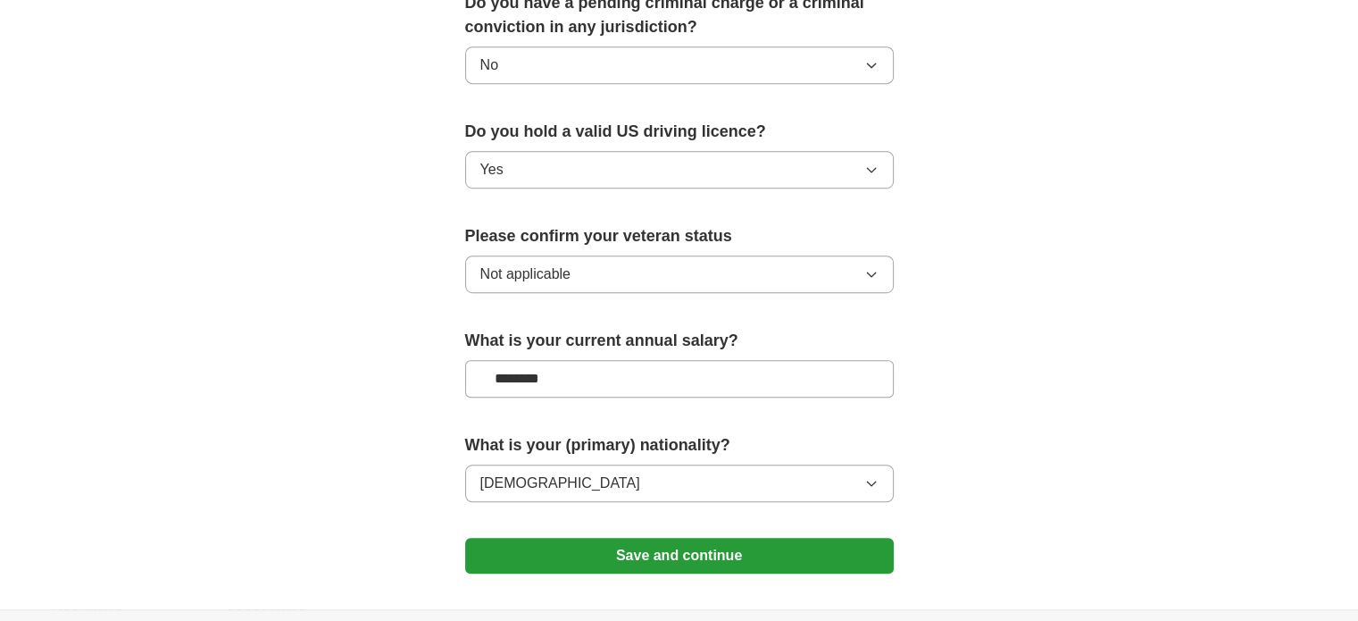
click at [656, 538] on button "Save and continue" at bounding box center [679, 556] width 429 height 36
